Goal: Task Accomplishment & Management: Use online tool/utility

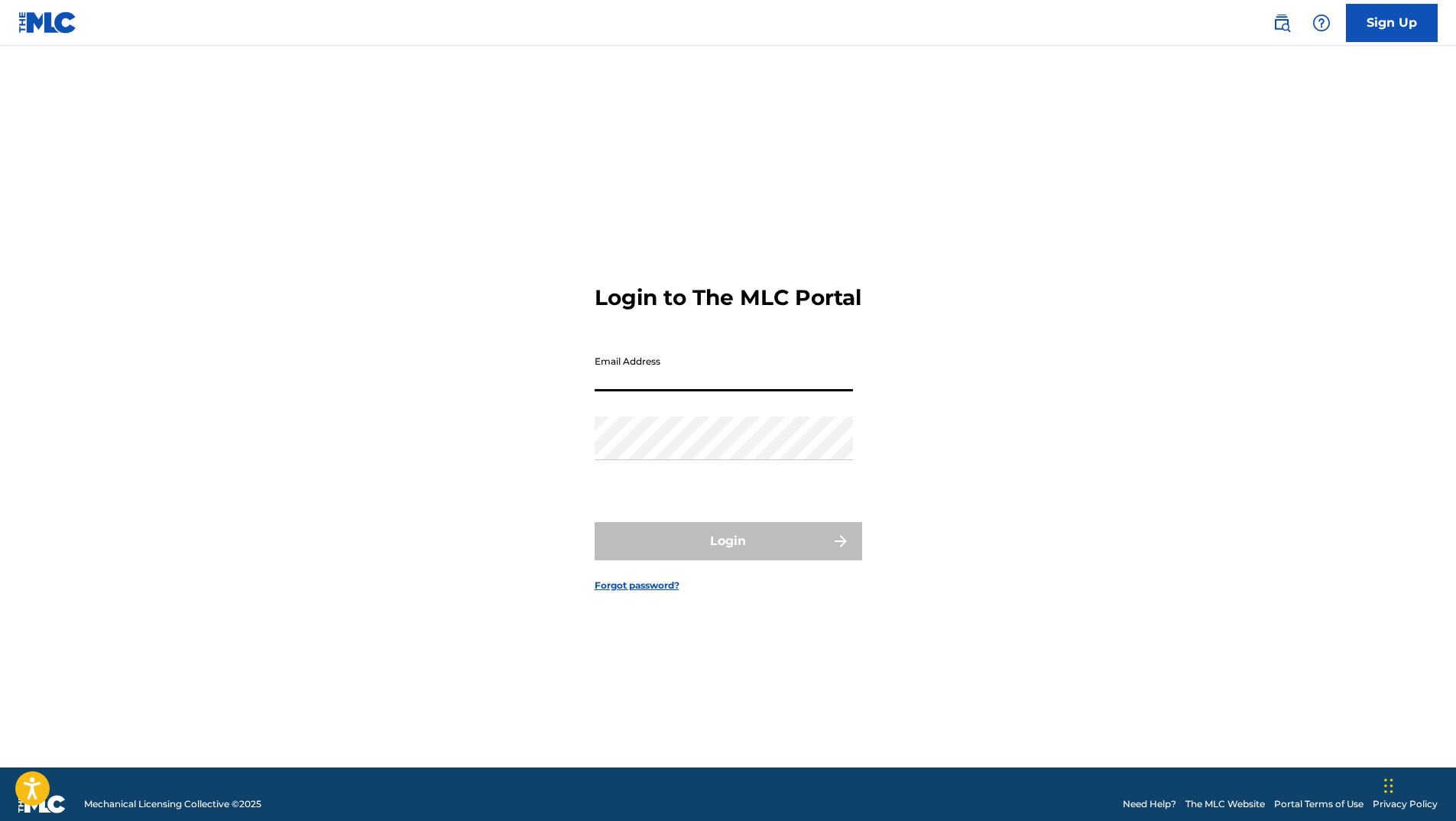
click at [616, 388] on input "Email Address" at bounding box center [723, 369] width 258 height 43
type input "[EMAIL_ADDRESS][DOMAIN_NAME]"
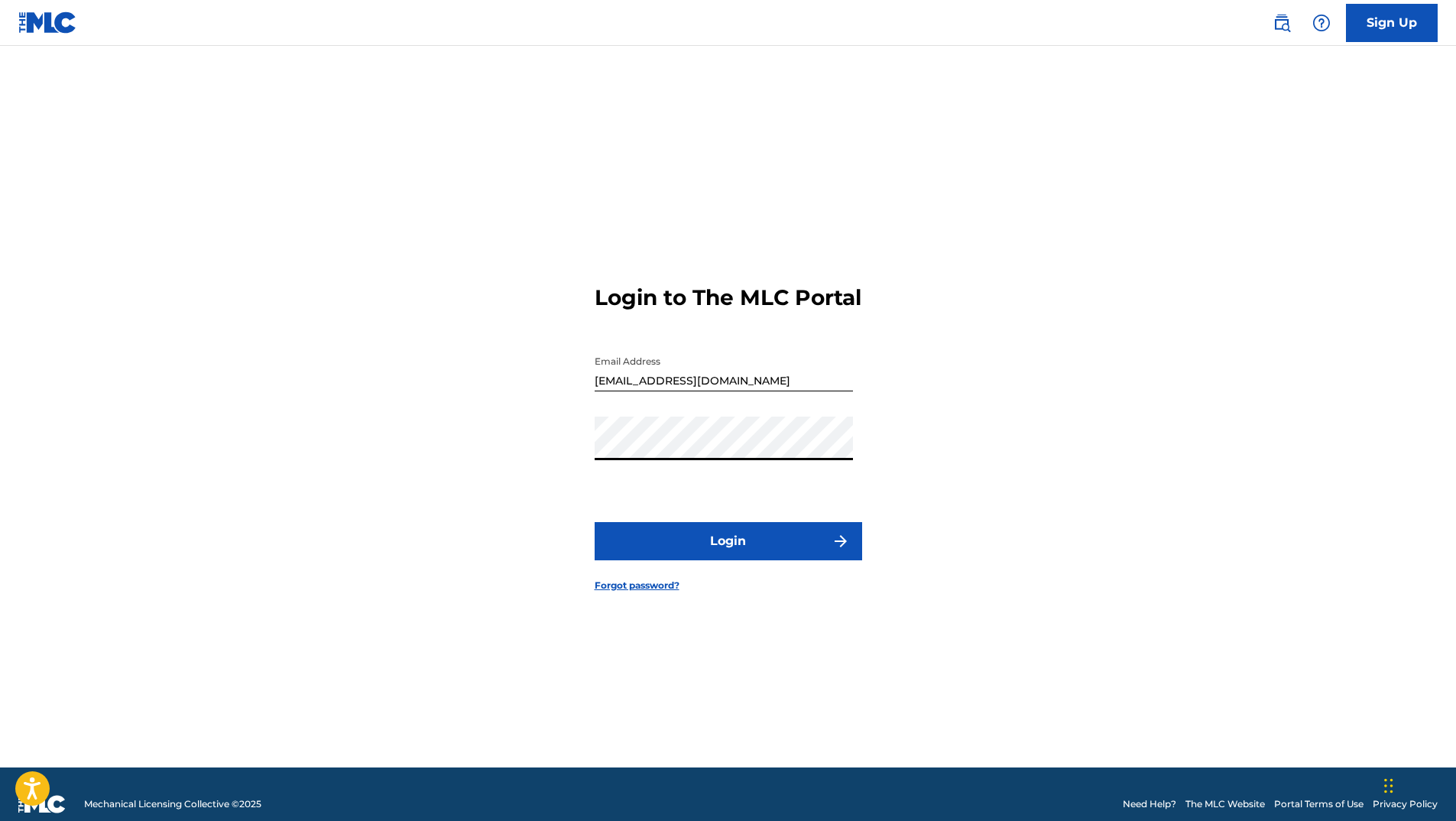
click at [594, 522] on button "Login" at bounding box center [728, 541] width 267 height 38
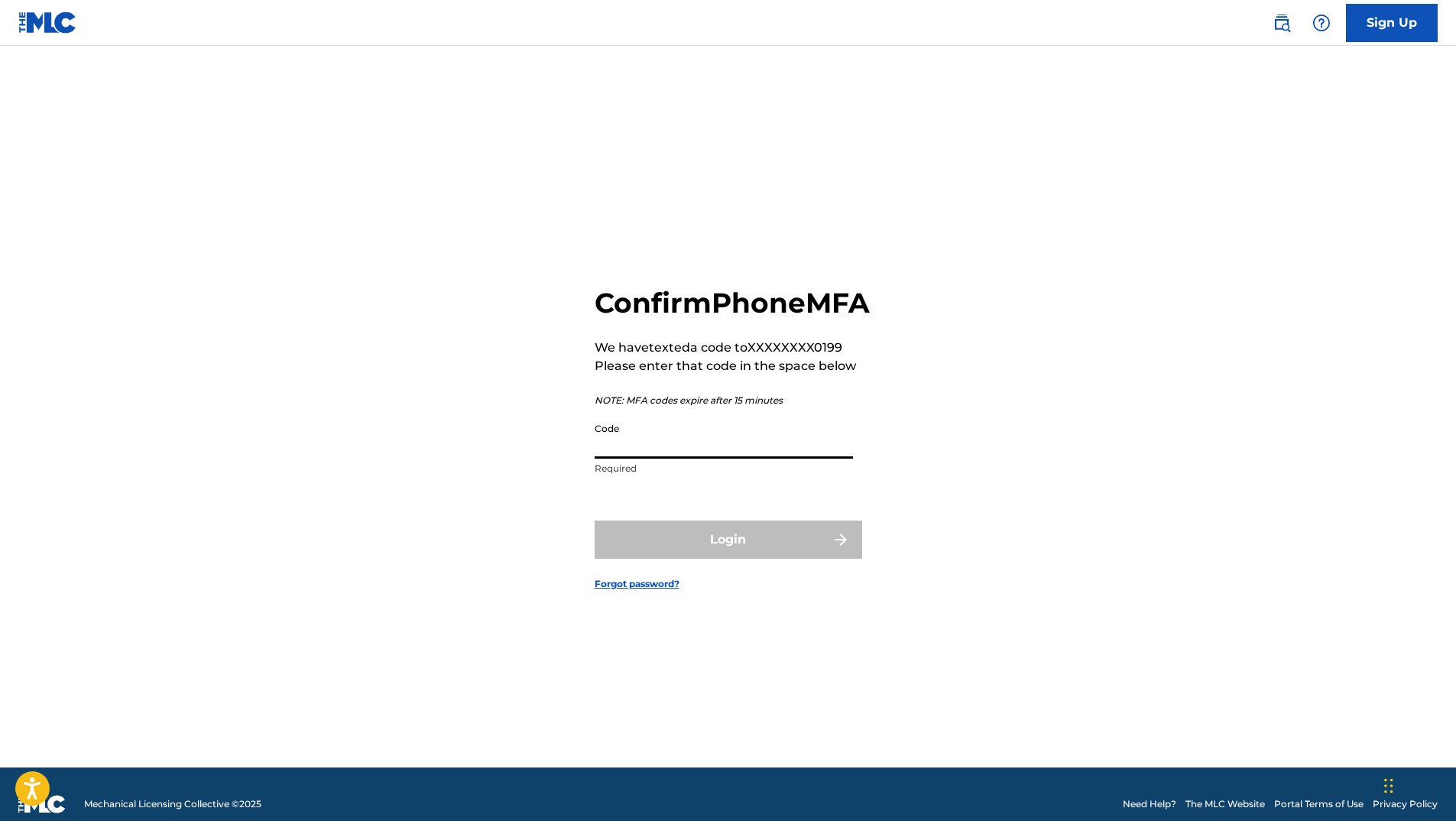
click at [654, 459] on input "Code" at bounding box center [723, 437] width 258 height 43
type input "536233"
click at [594, 520] on button "Login" at bounding box center [728, 539] width 267 height 38
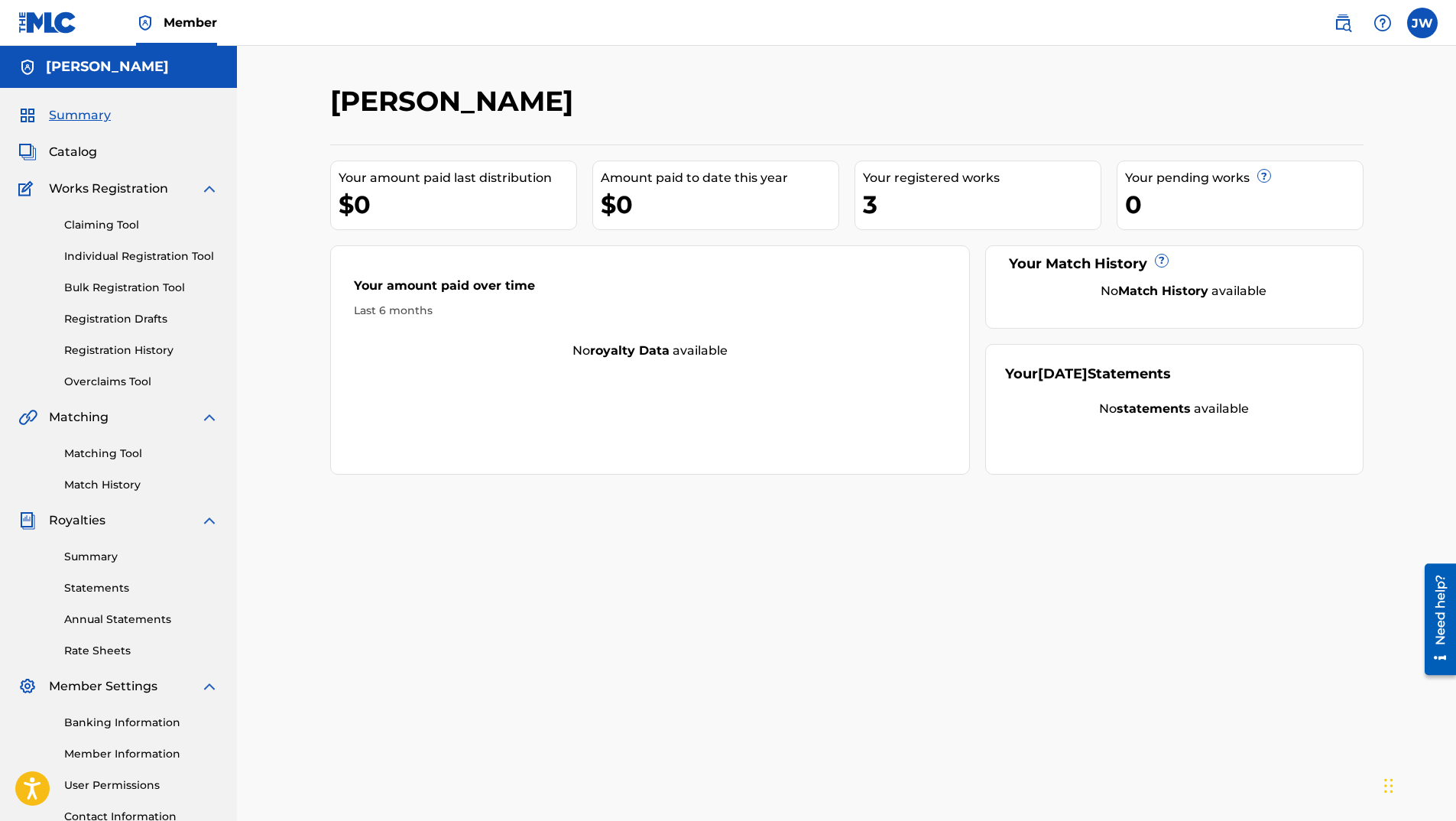
click at [903, 217] on div "3" at bounding box center [982, 204] width 238 height 34
click at [908, 197] on div "3" at bounding box center [982, 204] width 238 height 34
click at [97, 220] on link "Claiming Tool" at bounding box center [141, 225] width 154 height 16
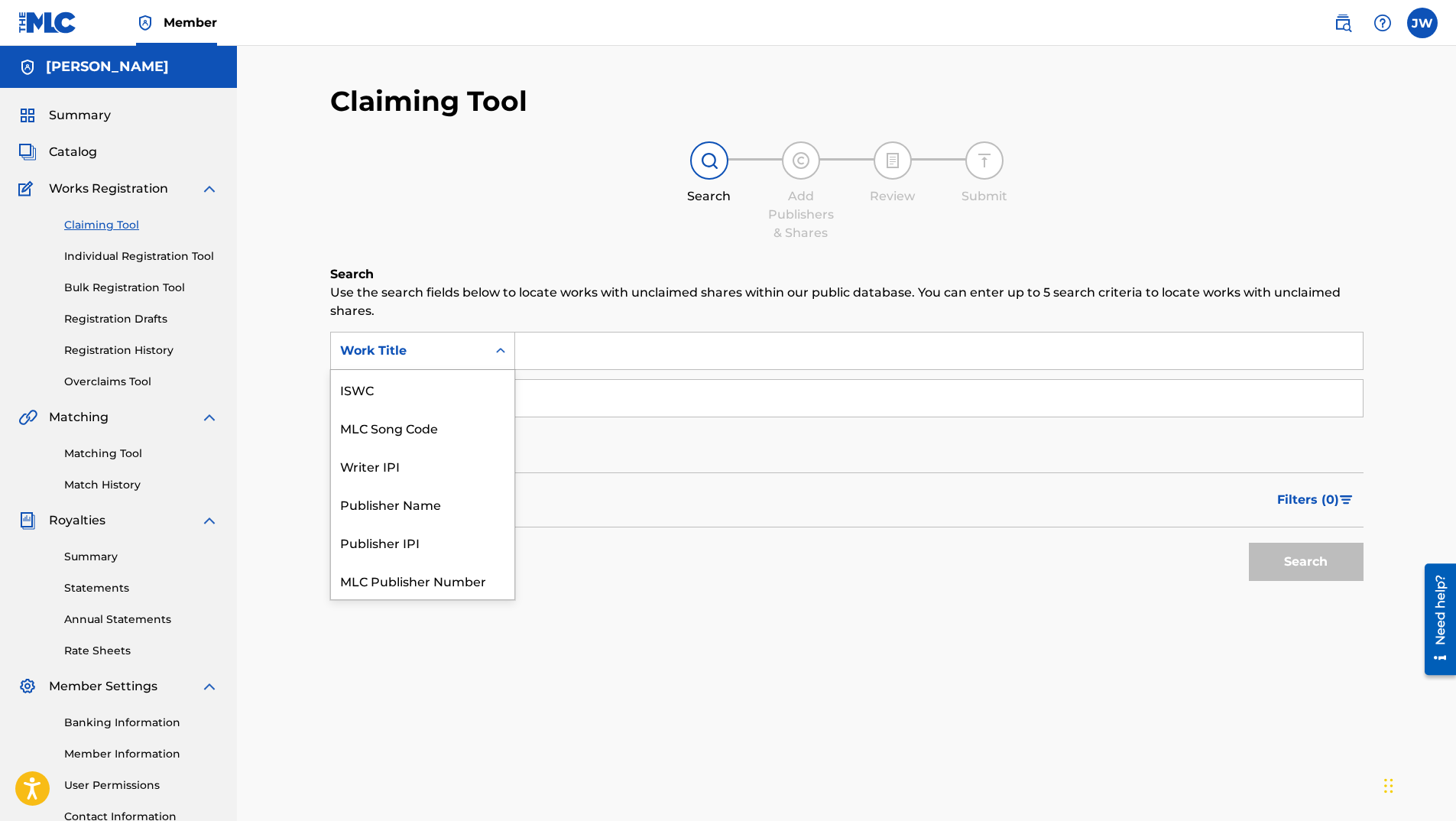
click at [499, 350] on icon "Search Form" at bounding box center [500, 350] width 9 height 5
drag, startPoint x: 393, startPoint y: 583, endPoint x: 450, endPoint y: 540, distance: 71.4
click at [396, 583] on div "Work Title" at bounding box center [422, 580] width 183 height 38
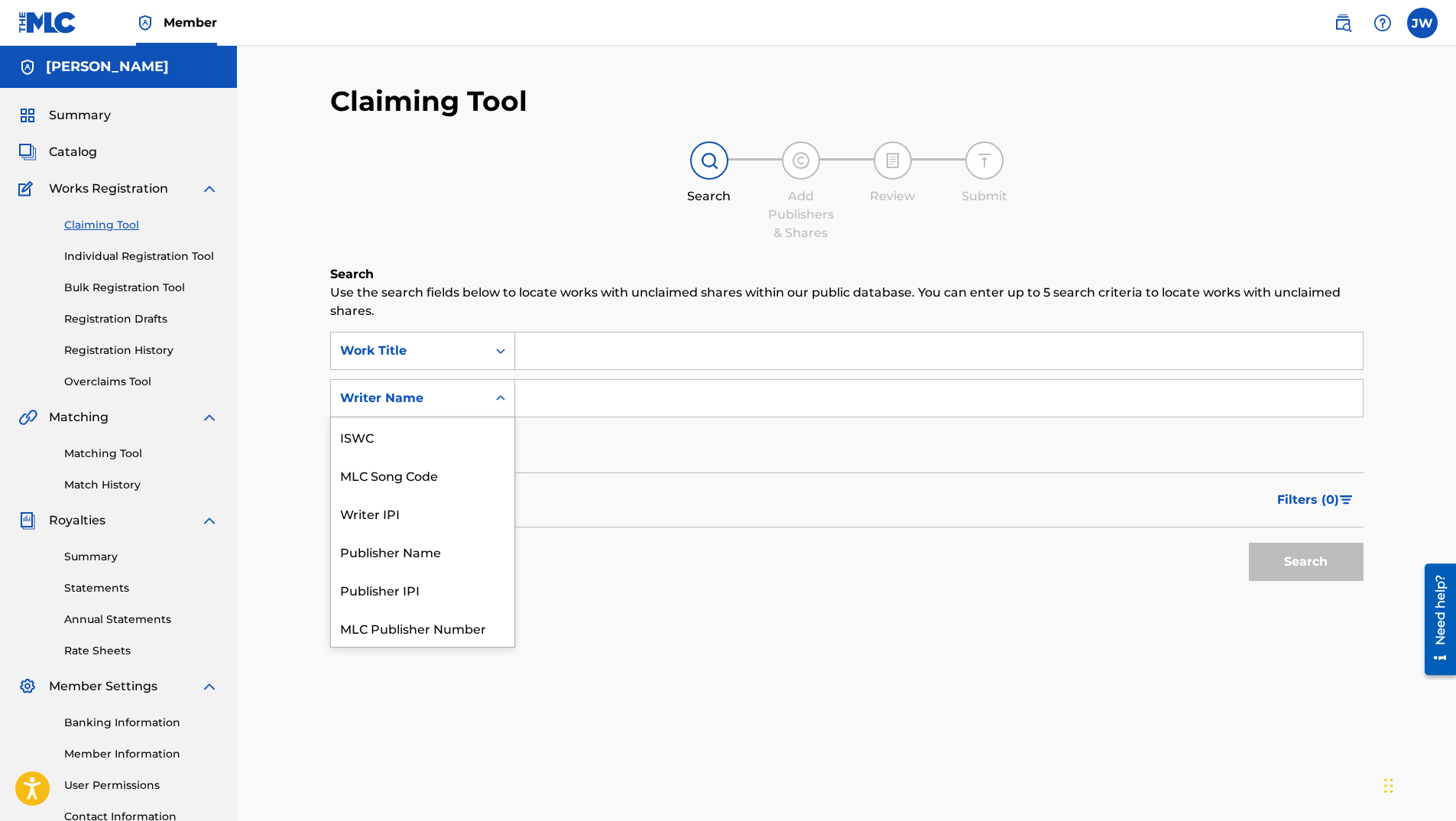
click at [502, 397] on icon "Search Form" at bounding box center [500, 397] width 15 height 15
click at [539, 399] on input "Search Form" at bounding box center [938, 398] width 848 height 37
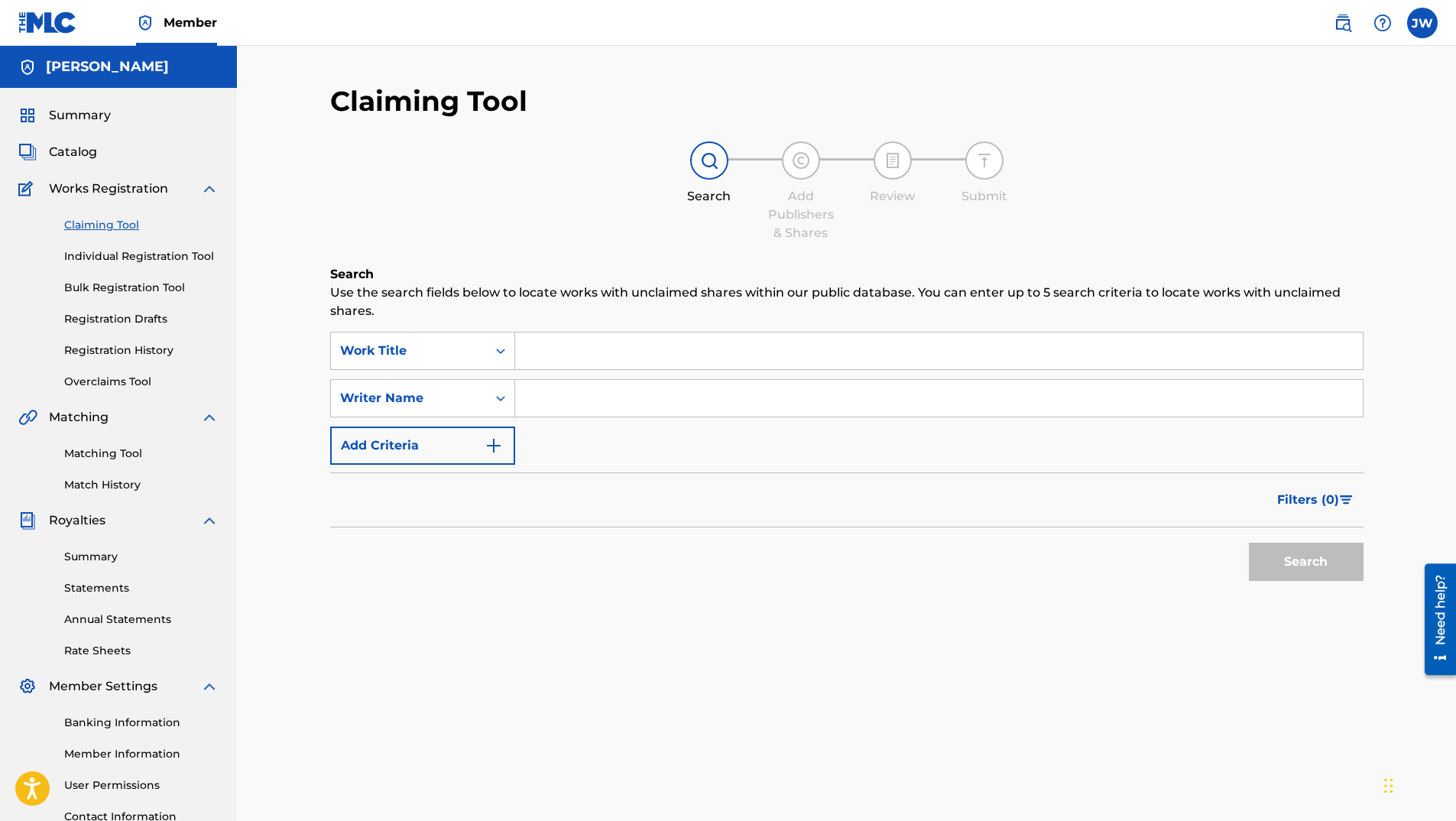
click at [539, 343] on input "Search Form" at bounding box center [938, 350] width 848 height 37
type input "Gave"
click at [624, 401] on input "Search Form" at bounding box center [938, 398] width 848 height 37
type input "[PERSON_NAME]"
click at [1249, 543] on button "Search" at bounding box center [1306, 562] width 115 height 38
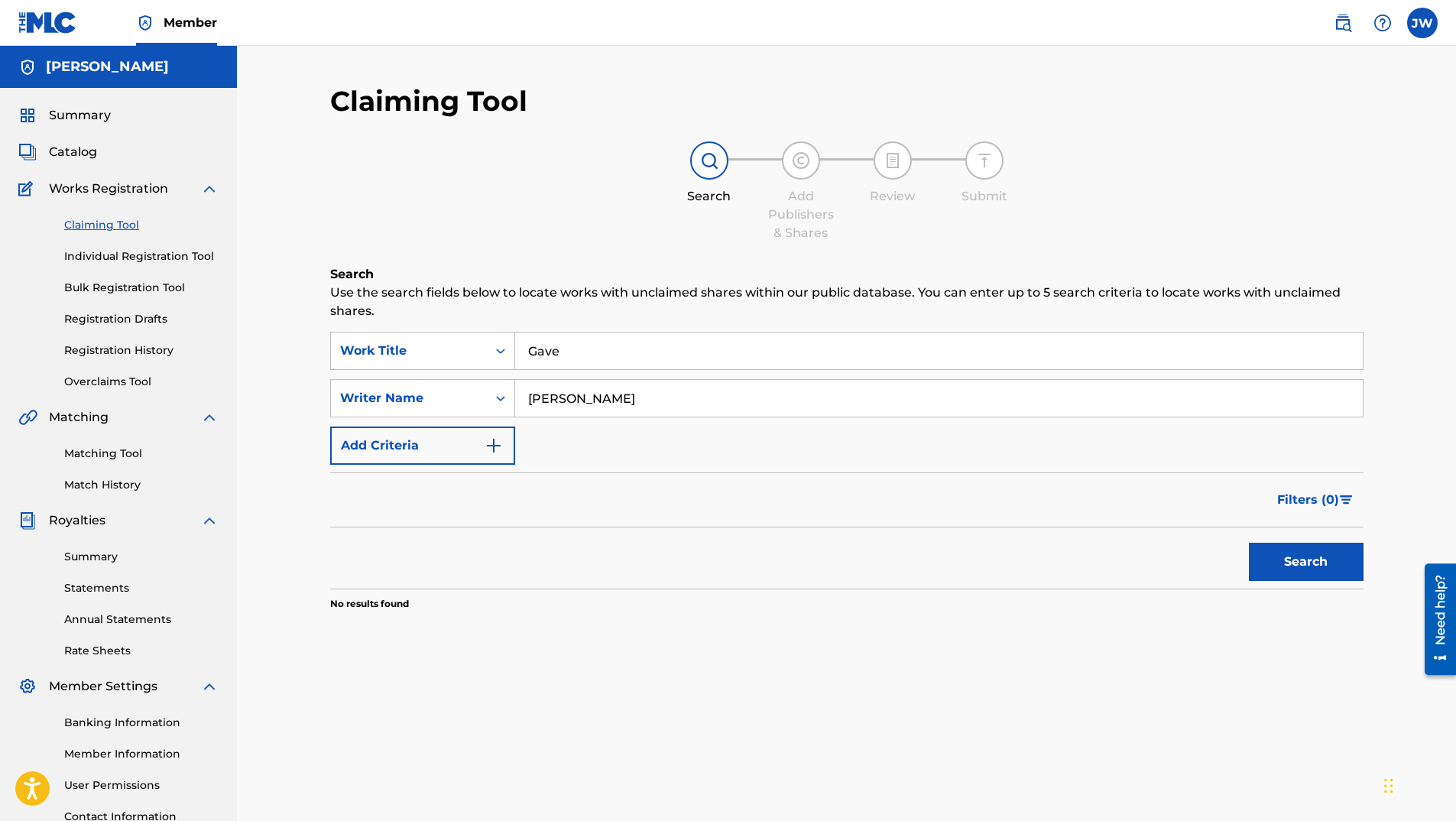
click at [108, 455] on link "Matching Tool" at bounding box center [141, 453] width 154 height 16
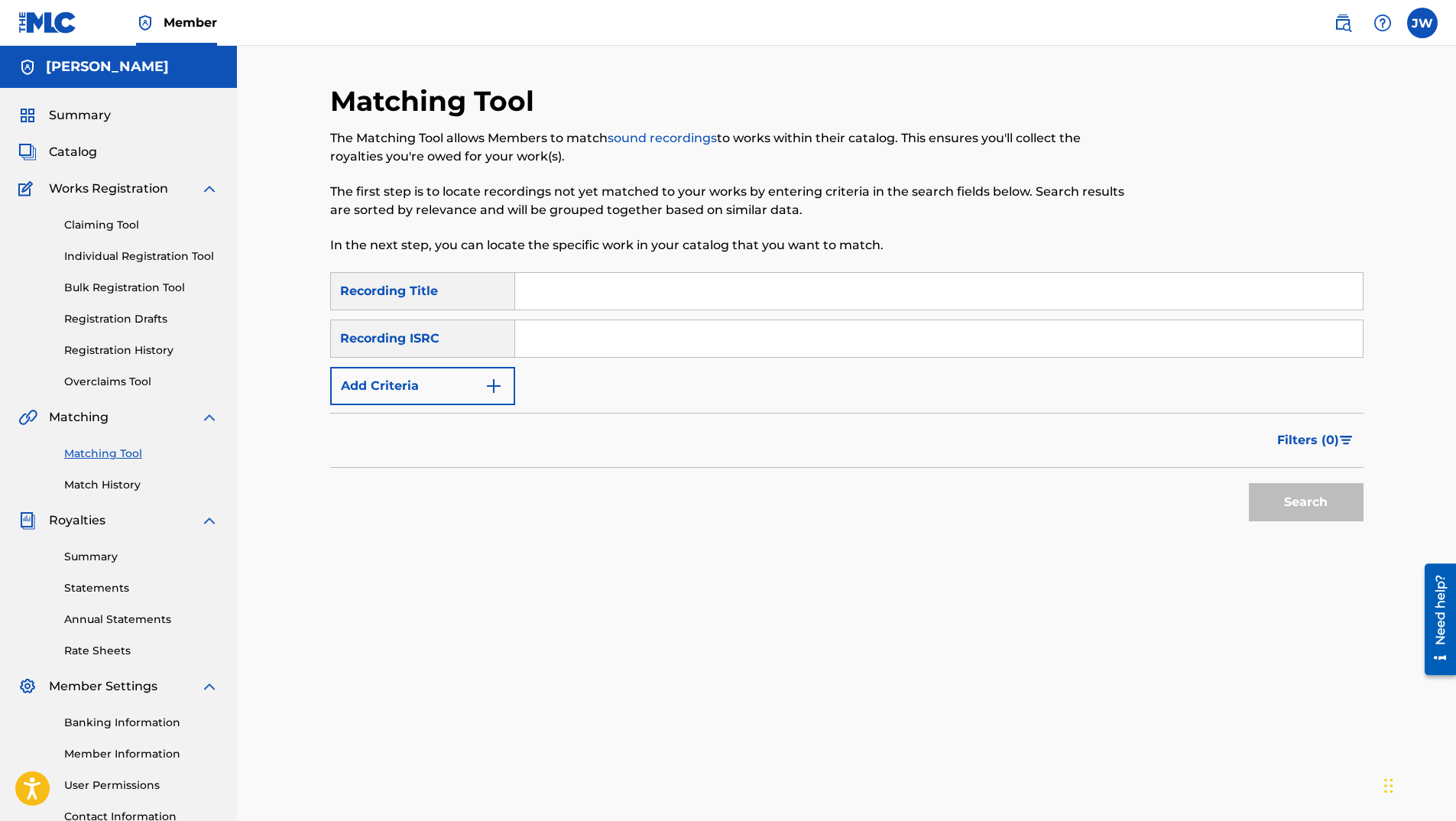
click at [615, 293] on input "Search Form" at bounding box center [938, 291] width 848 height 37
type input "Toy"
click at [611, 349] on input "Search Form" at bounding box center [938, 339] width 848 height 37
click at [1321, 518] on button "Search" at bounding box center [1306, 502] width 115 height 38
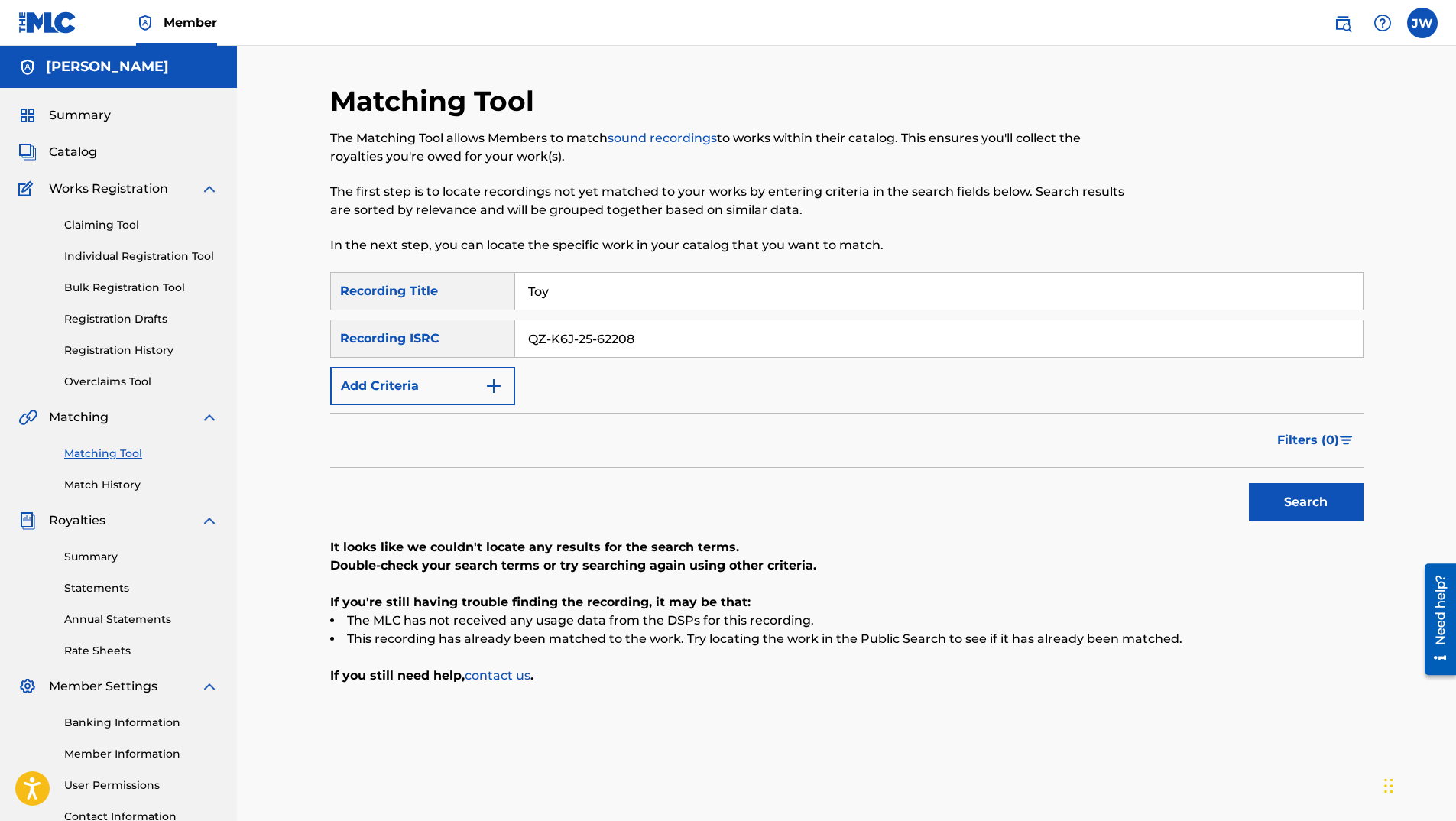
click at [658, 339] on input "QZ-K6J-25-62208" at bounding box center [938, 339] width 848 height 37
type input "QZ-K6J-25-41909"
click at [1289, 504] on button "Search" at bounding box center [1306, 502] width 115 height 38
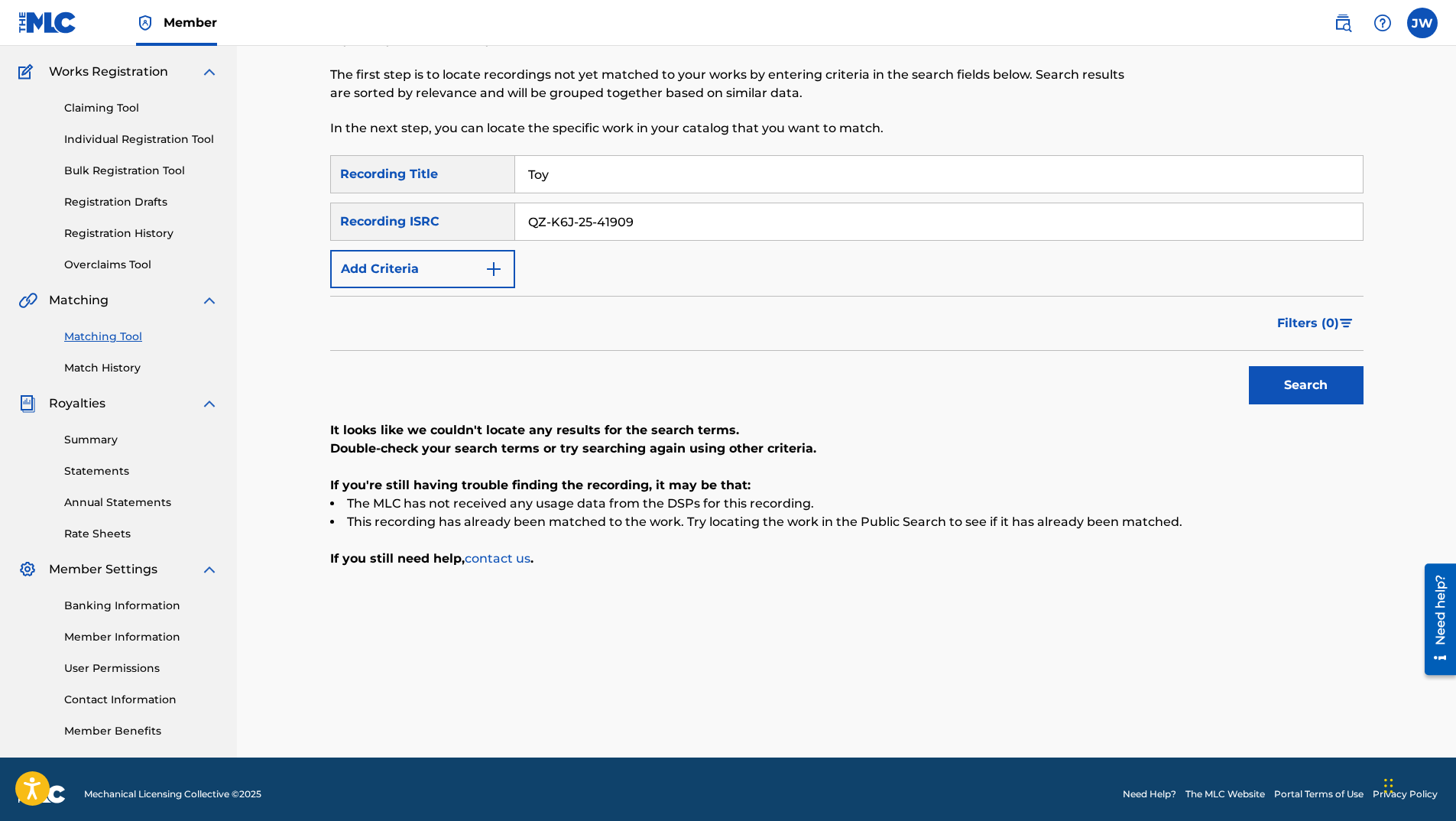
scroll to position [126, 0]
